Goal: Task Accomplishment & Management: Use online tool/utility

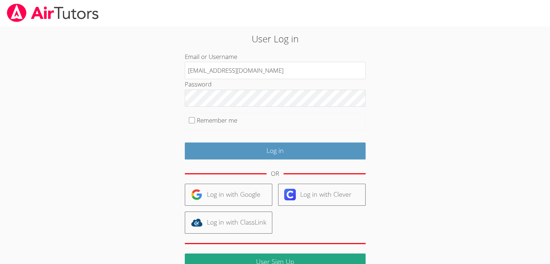
type input "info@pace-tutoring.com"
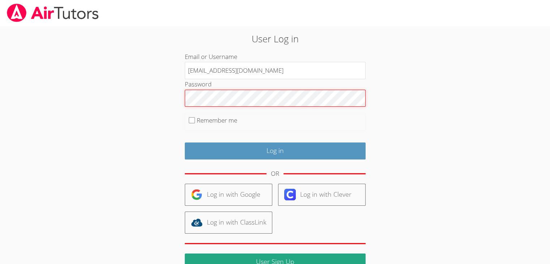
click at [185, 142] on input "Log in" at bounding box center [275, 150] width 181 height 17
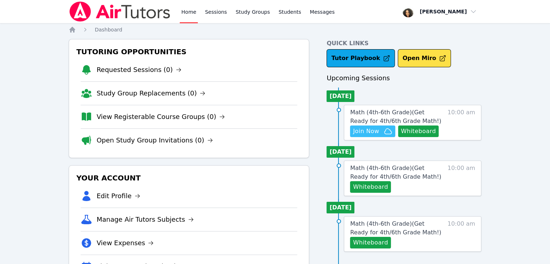
click at [372, 133] on span "Join Now" at bounding box center [366, 131] width 26 height 9
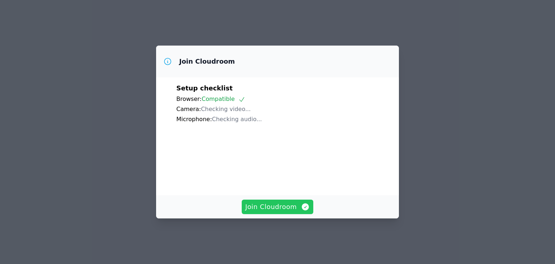
click at [272, 207] on span "Join Cloudroom" at bounding box center [277, 207] width 65 height 10
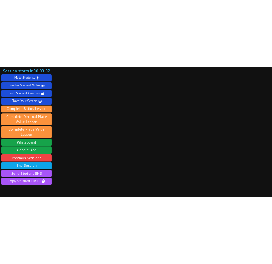
scroll to position [28, 0]
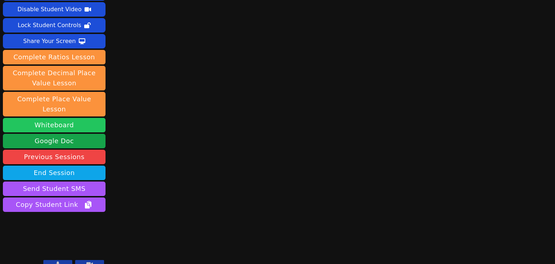
click at [72, 118] on button "Whiteboard" at bounding box center [54, 125] width 103 height 14
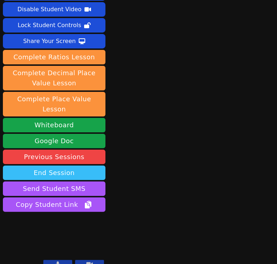
click at [62, 166] on button "End Session" at bounding box center [54, 173] width 103 height 14
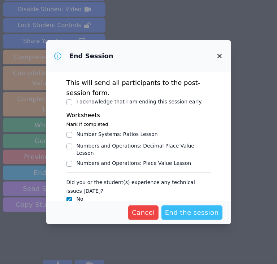
click at [181, 211] on span "End the session" at bounding box center [192, 212] width 54 height 10
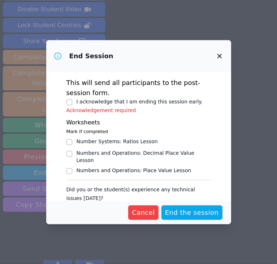
click at [101, 104] on label "I acknowledge that I am ending this session early." at bounding box center [140, 102] width 126 height 6
click at [72, 104] on input "I acknowledge that I am ending this session early." at bounding box center [69, 102] width 6 height 6
checkbox input "true"
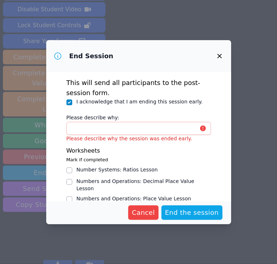
click at [110, 136] on p "Please describe why the session was ended early." at bounding box center [138, 138] width 145 height 7
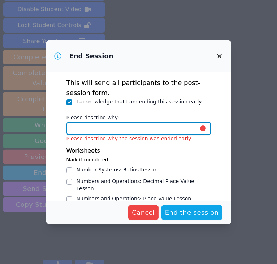
click at [111, 132] on input "Please describe why:" at bounding box center [138, 128] width 145 height 13
click at [111, 132] on input "I" at bounding box center [138, 128] width 145 height 13
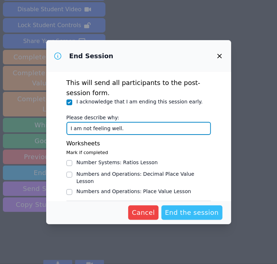
type input "I am not feeling well."
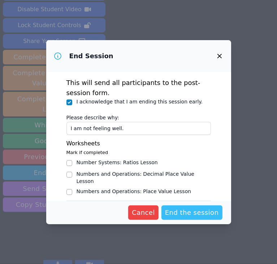
click at [180, 213] on span "End the session" at bounding box center [192, 212] width 54 height 10
